Goal: Find specific page/section: Find specific page/section

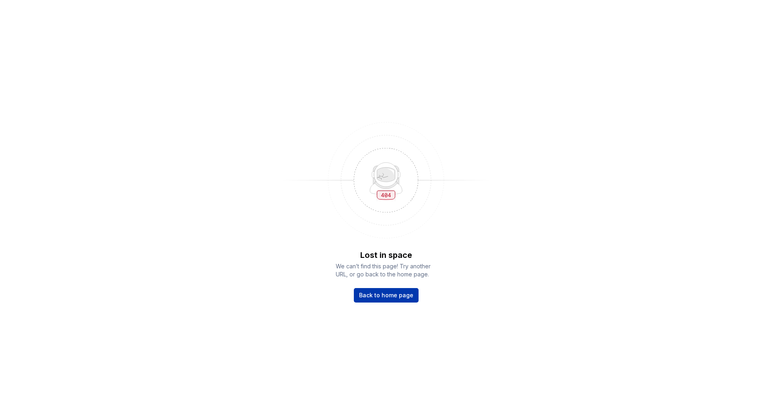
click at [395, 293] on span "Back to home page" at bounding box center [386, 295] width 54 height 8
